Goal: Navigation & Orientation: Find specific page/section

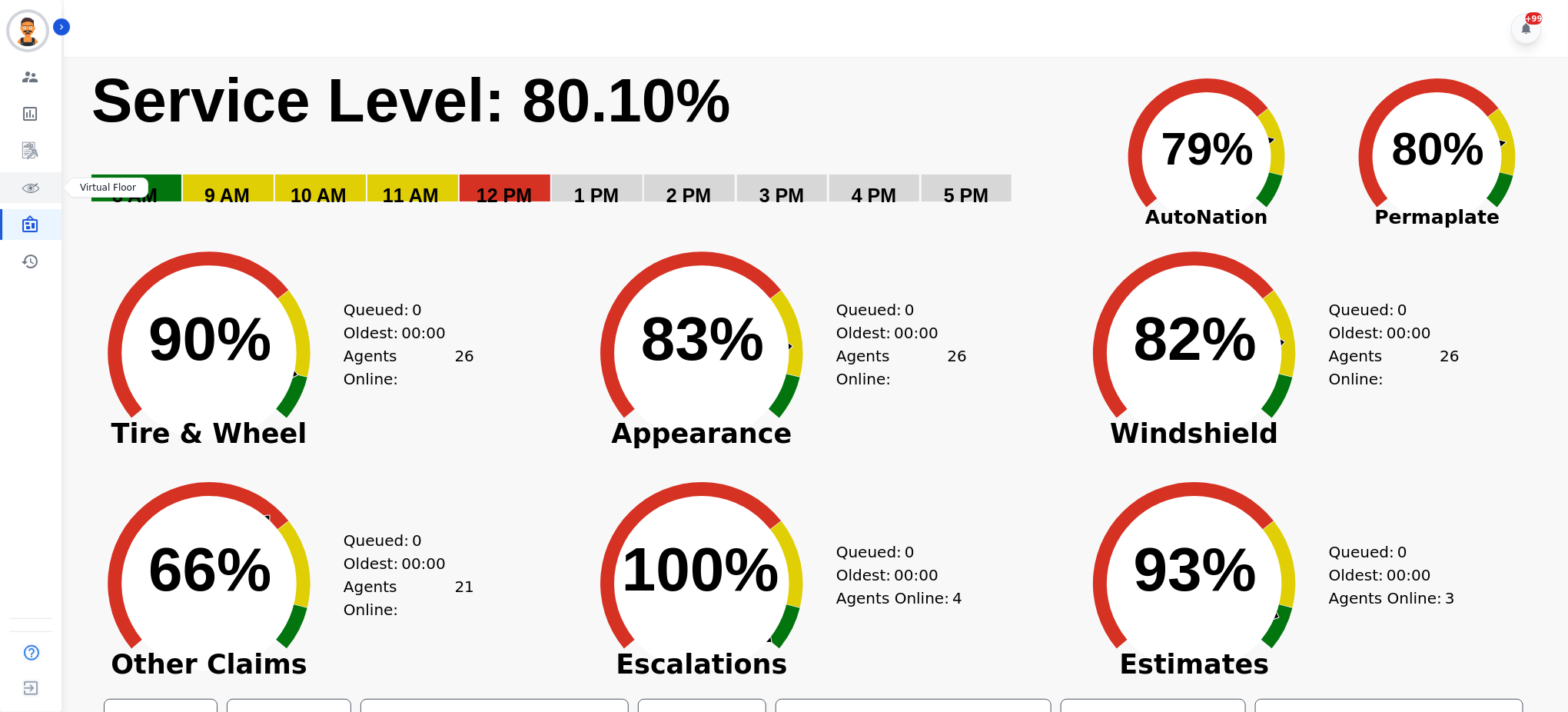
click at [45, 196] on link "Sidebar" at bounding box center [32, 188] width 60 height 31
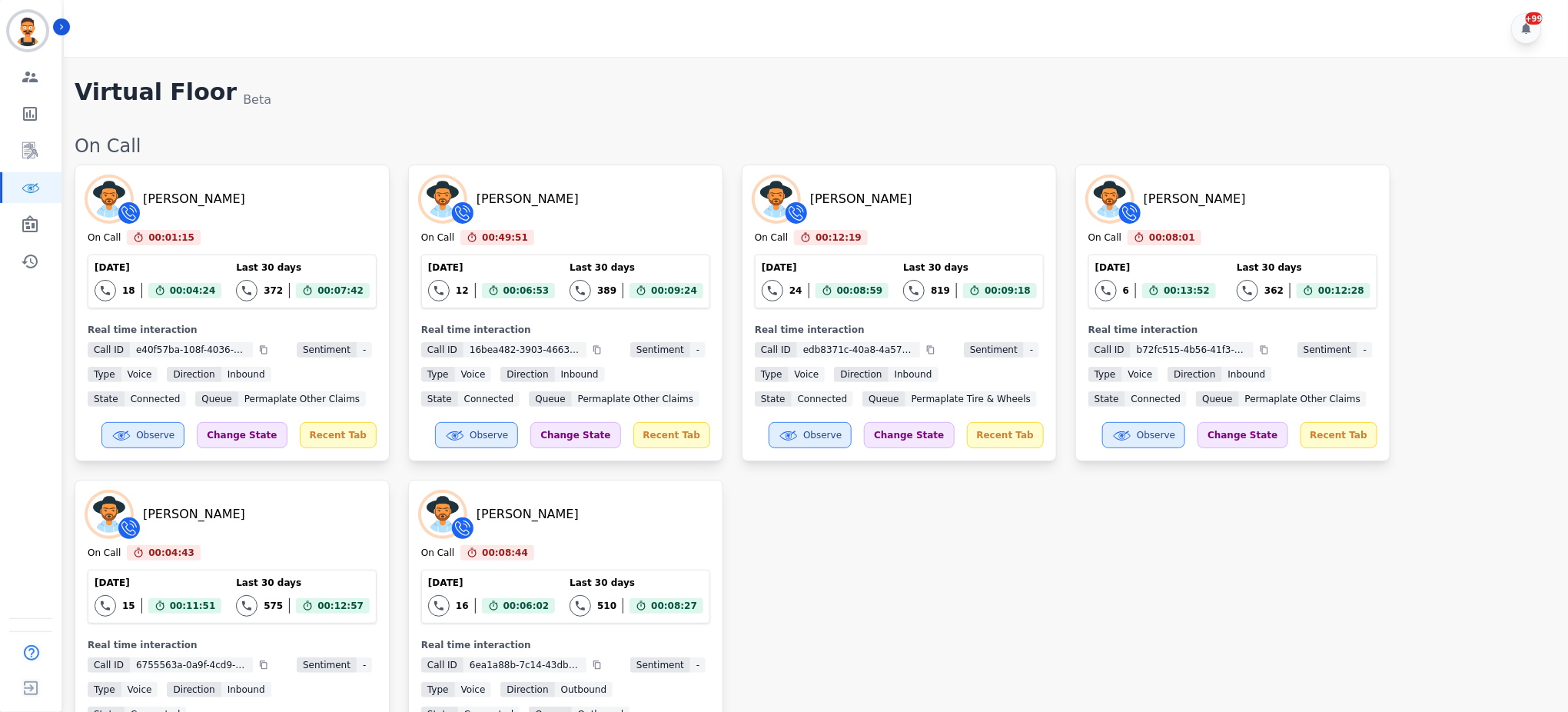
click at [803, 546] on div "Brandie Nwakalor On Call 00:01:15 Current State: On Call Today 18 Total interac…" at bounding box center [813, 483] width 1477 height 636
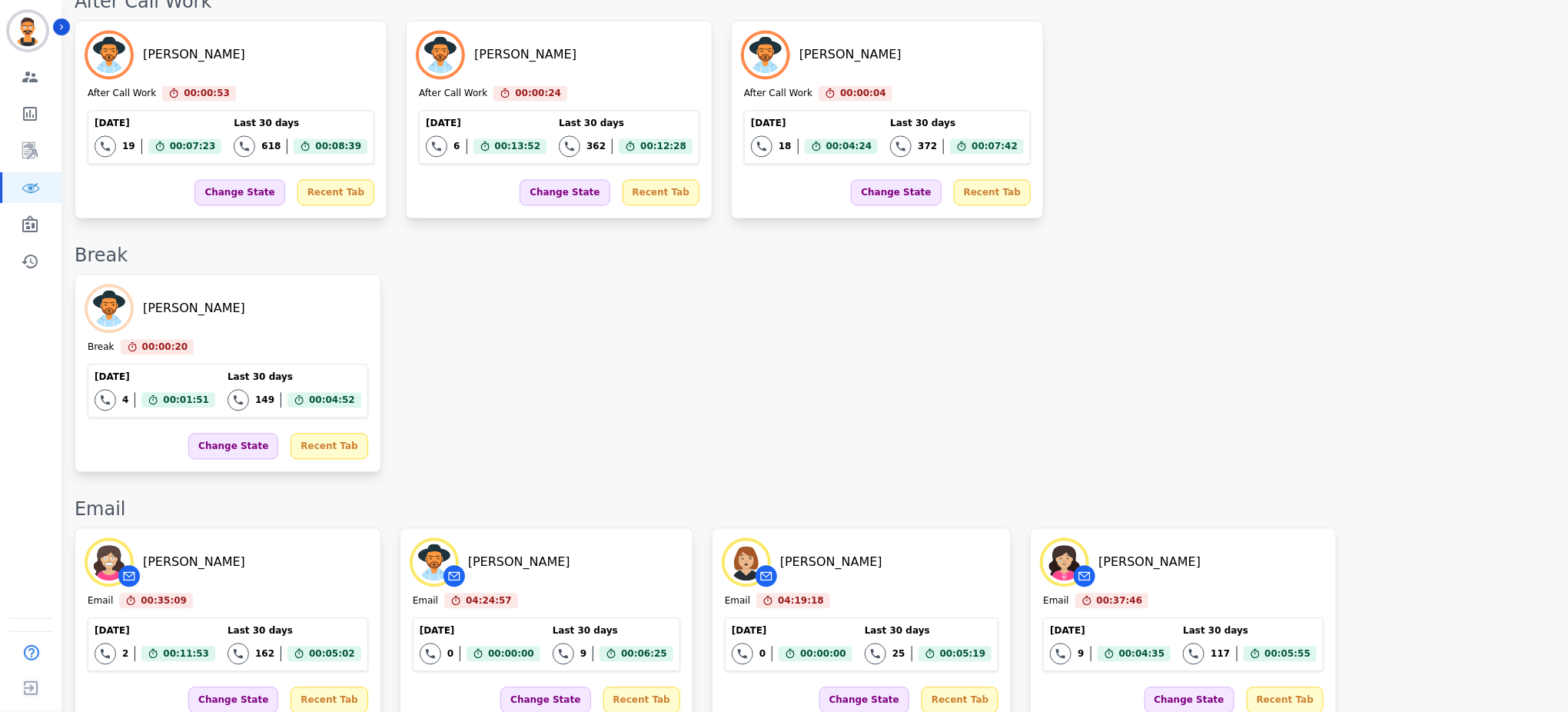
scroll to position [1270, 0]
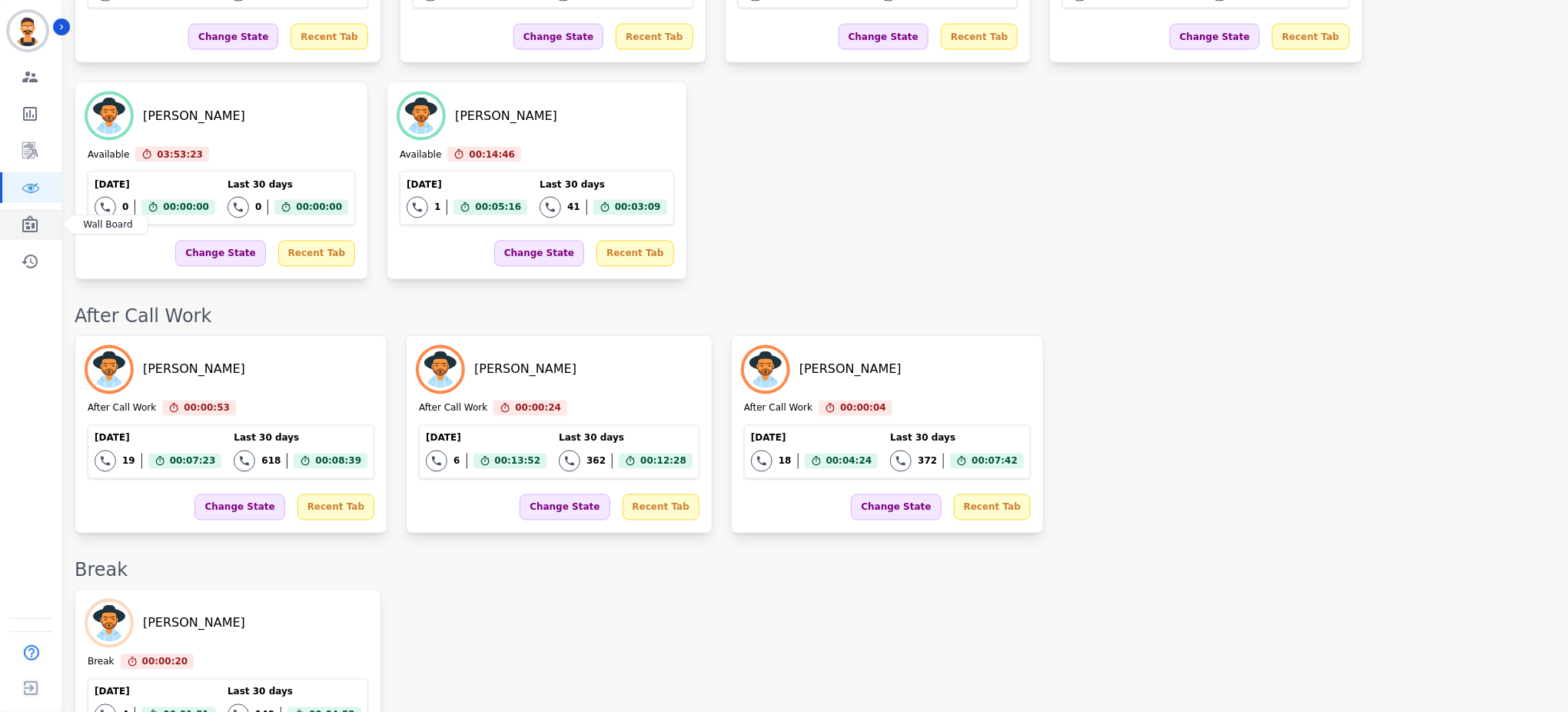
click at [32, 212] on link "Sidebar" at bounding box center [32, 224] width 60 height 31
